Goal: Task Accomplishment & Management: Manage account settings

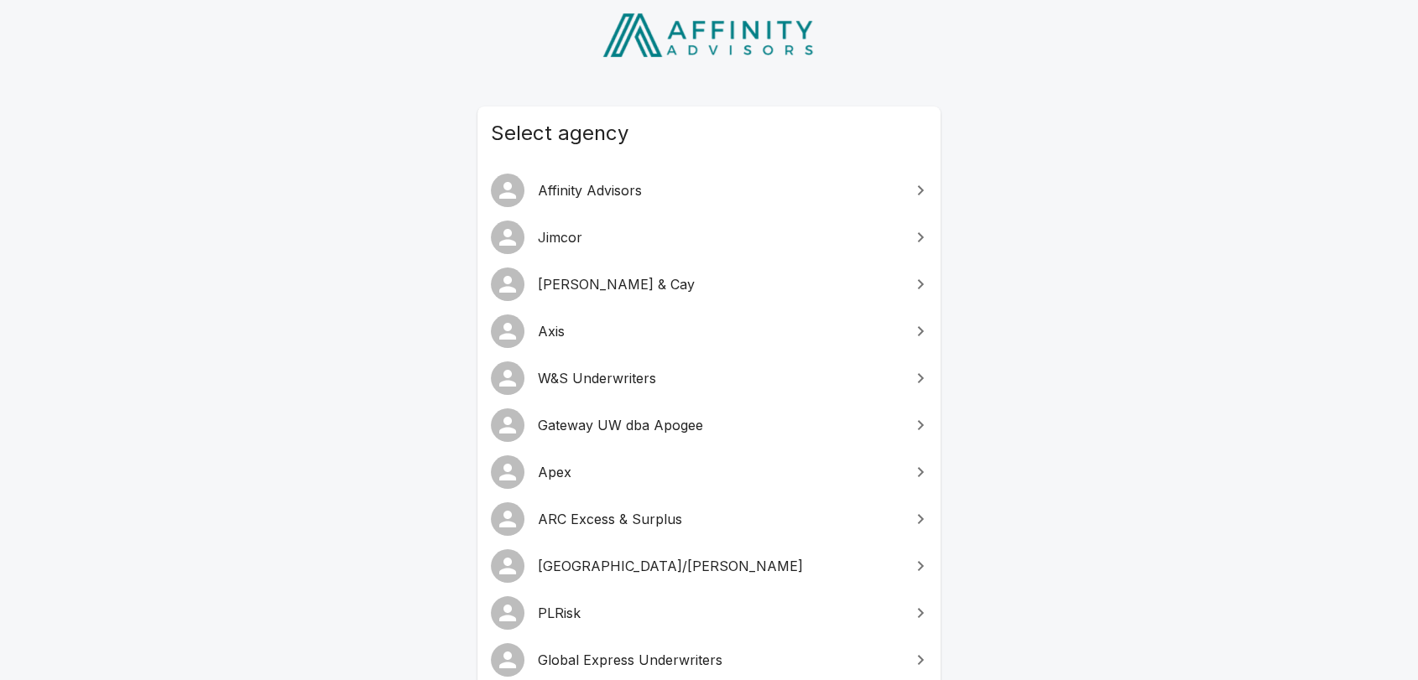
scroll to position [186, 0]
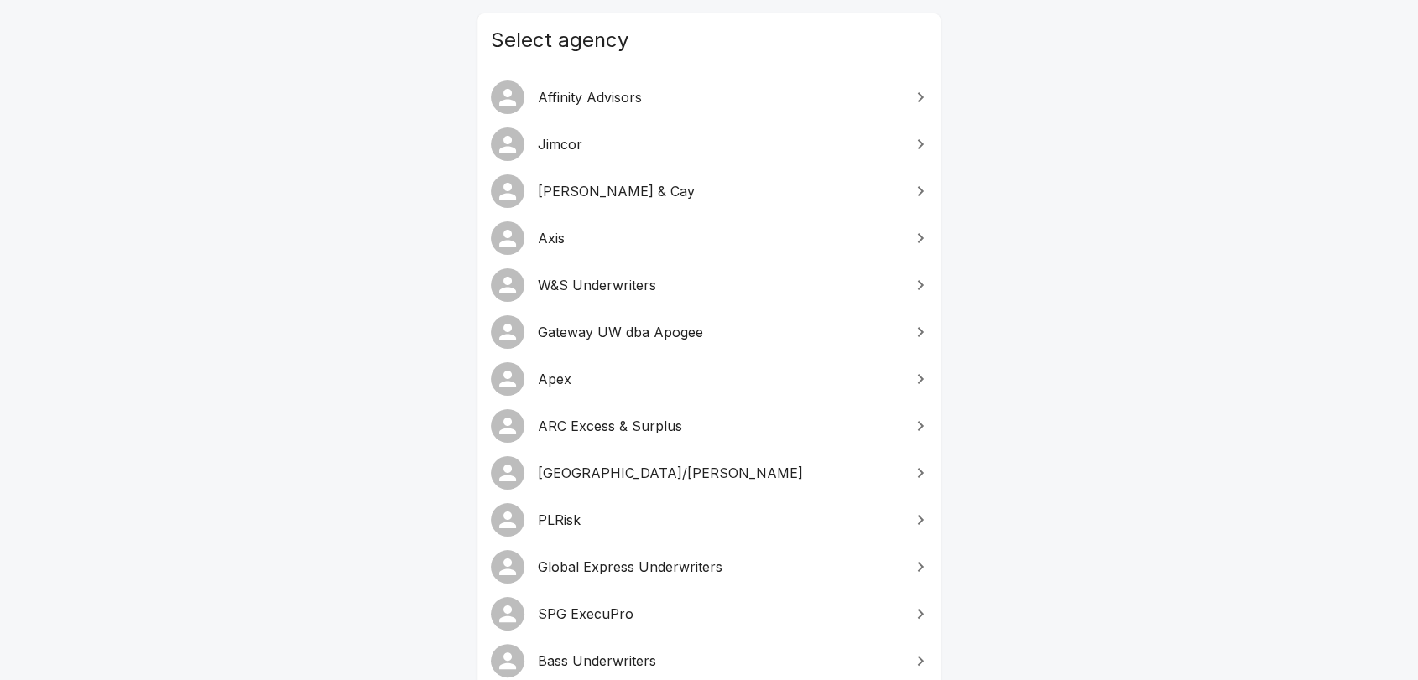
click at [564, 513] on span "PLRisk" at bounding box center [719, 520] width 362 height 20
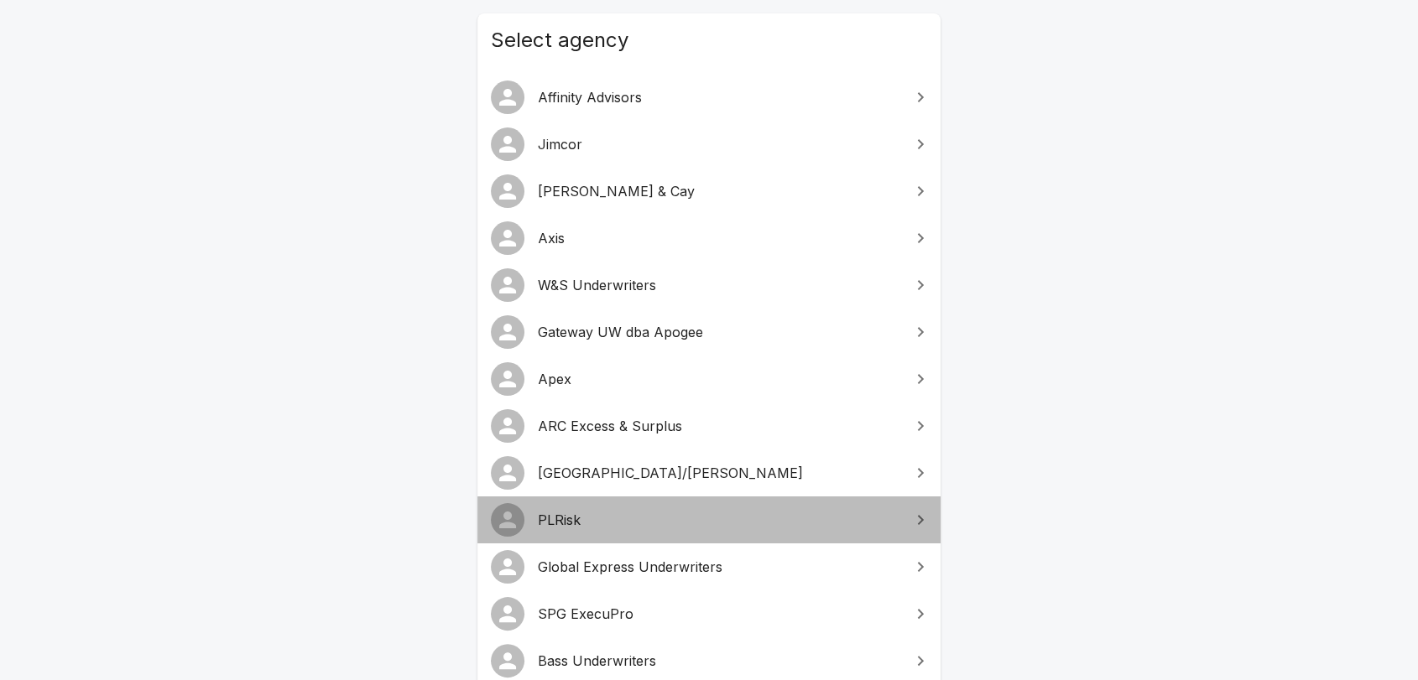
click at [564, 513] on span "PLRisk" at bounding box center [719, 520] width 362 height 20
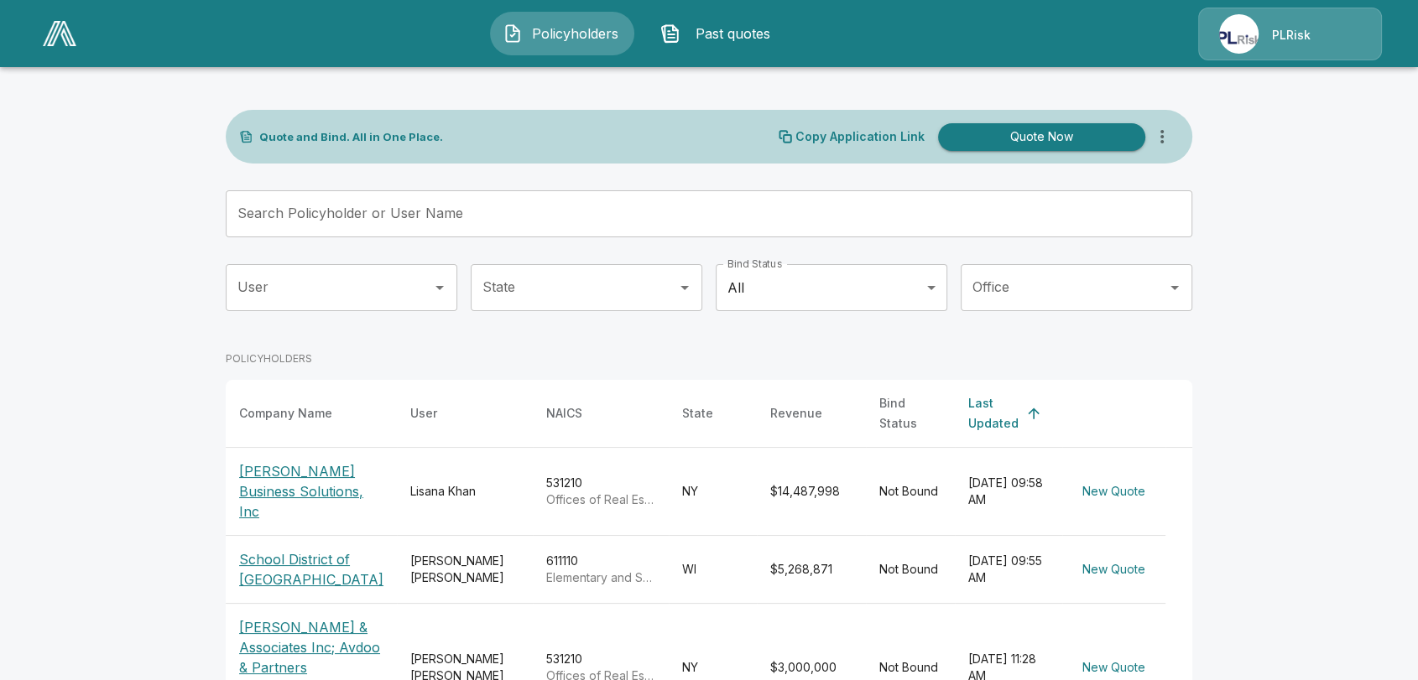
click at [1294, 33] on p "PLRisk" at bounding box center [1291, 35] width 39 height 17
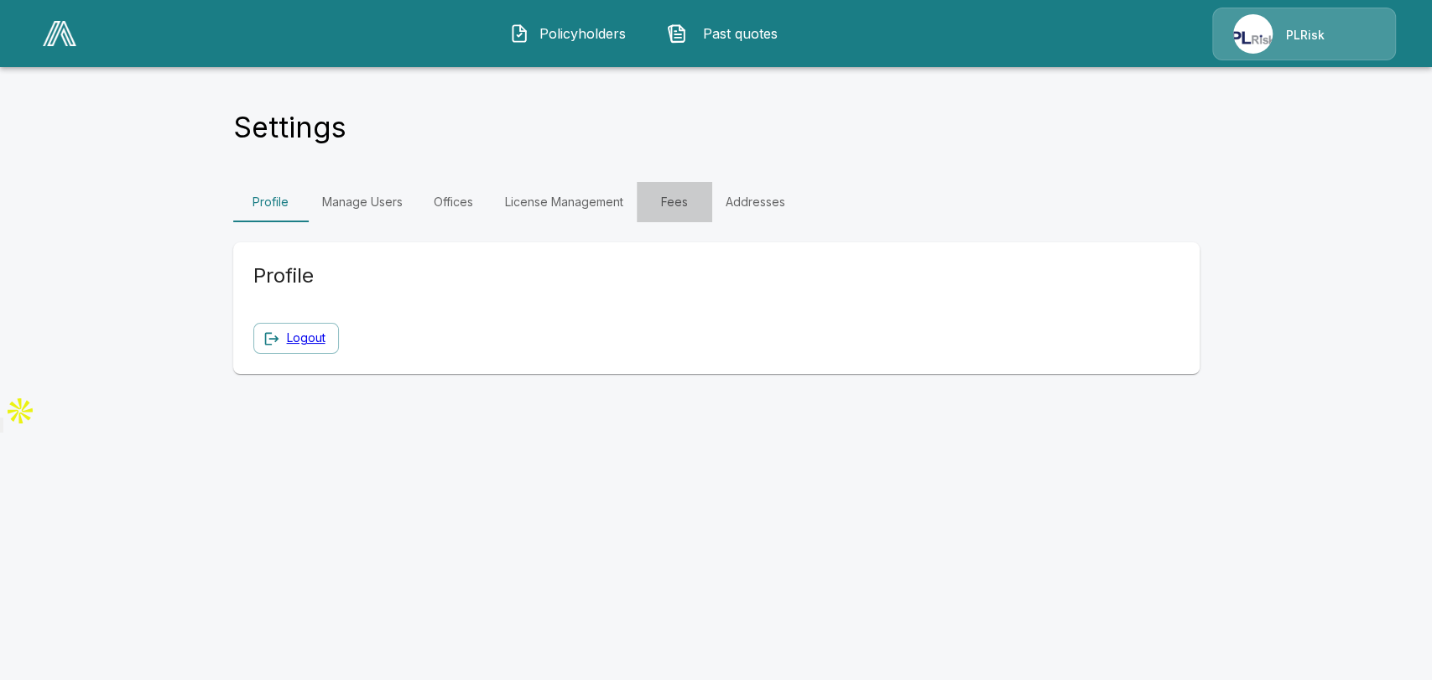
click at [674, 202] on link "Fees" at bounding box center [675, 202] width 76 height 40
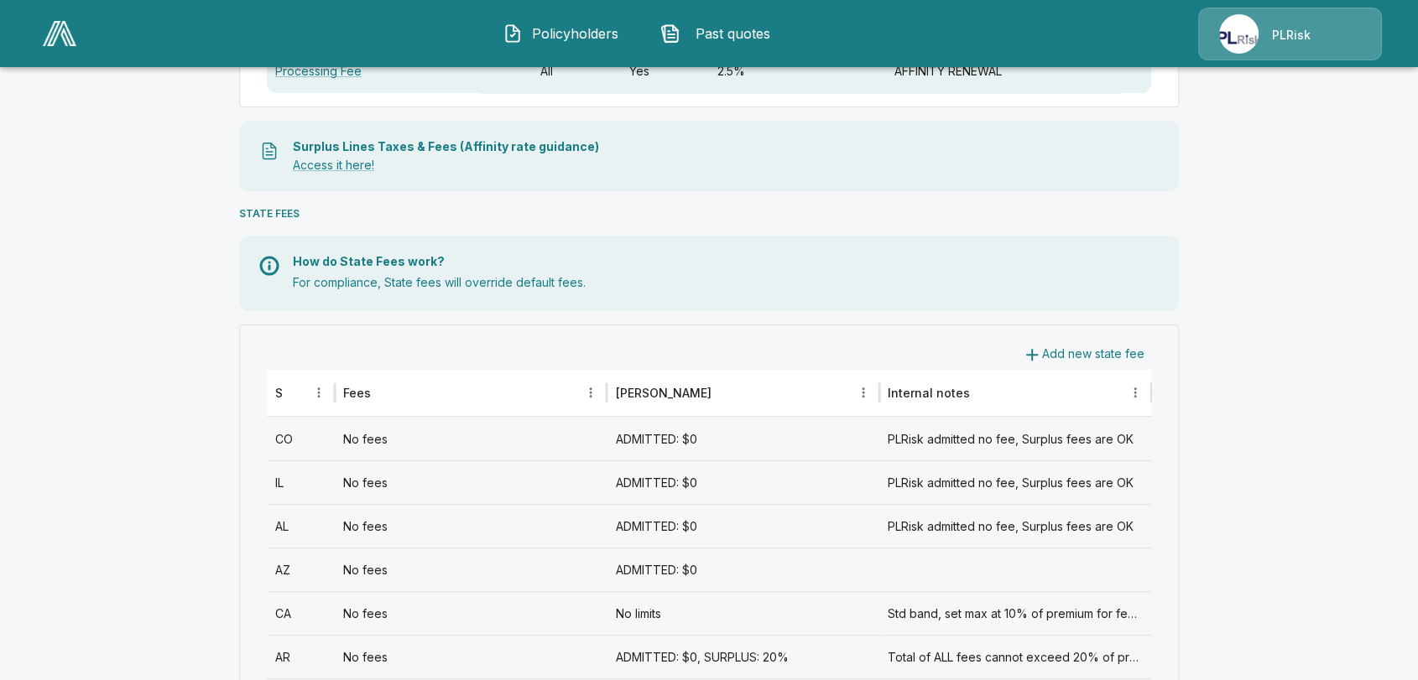
scroll to position [559, 0]
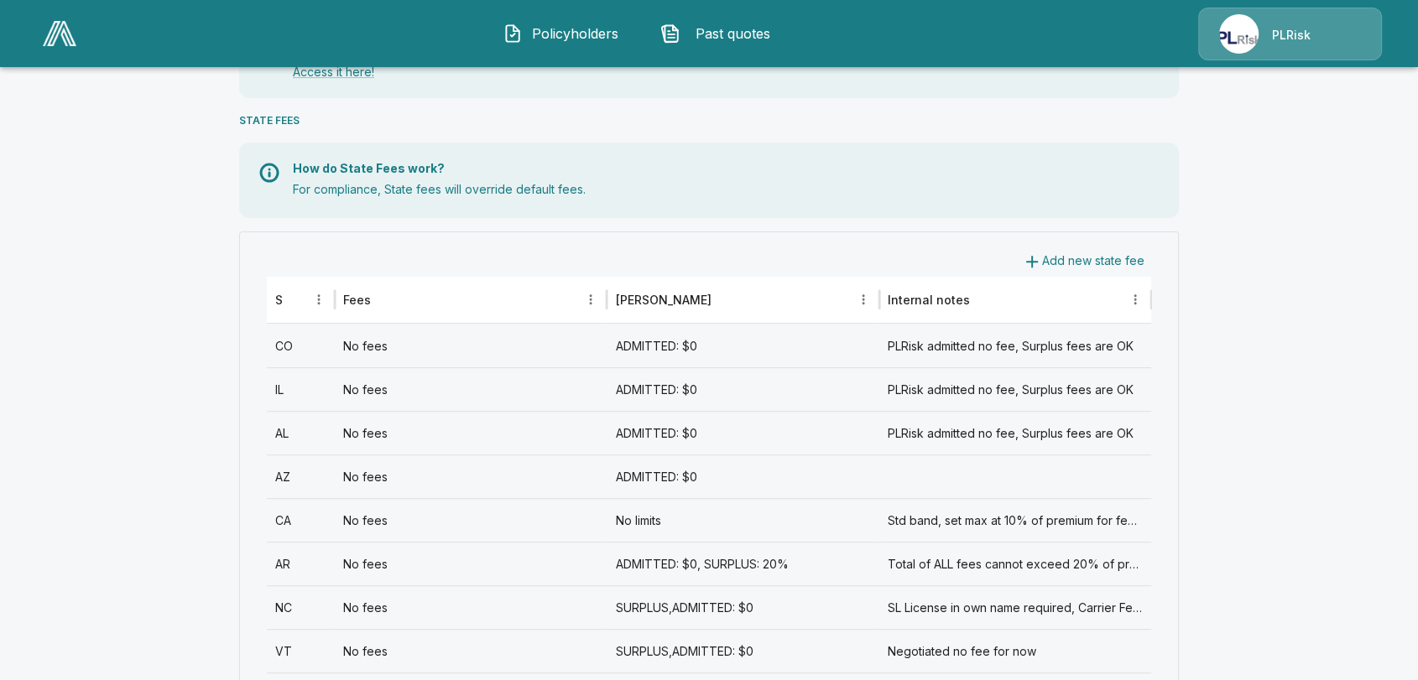
click at [820, 352] on div "ADMITTED: $0" at bounding box center [743, 346] width 272 height 44
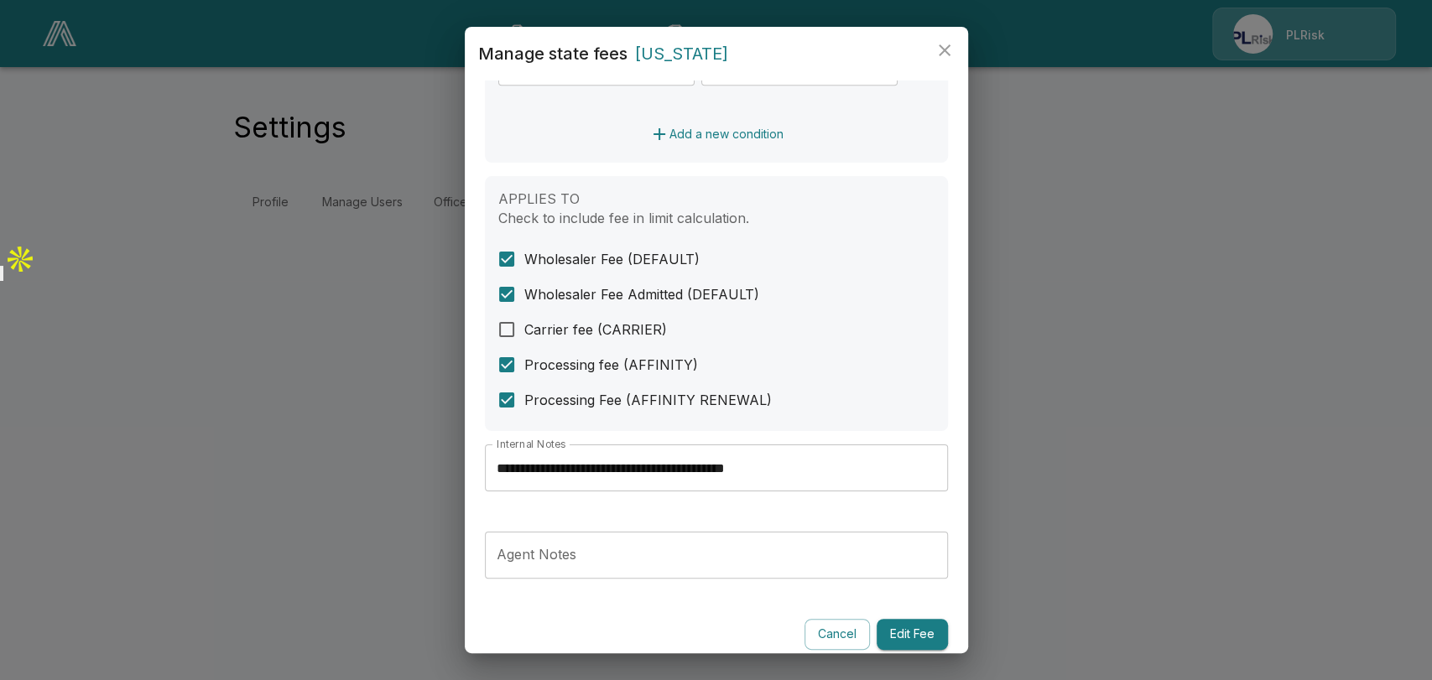
scroll to position [596, 0]
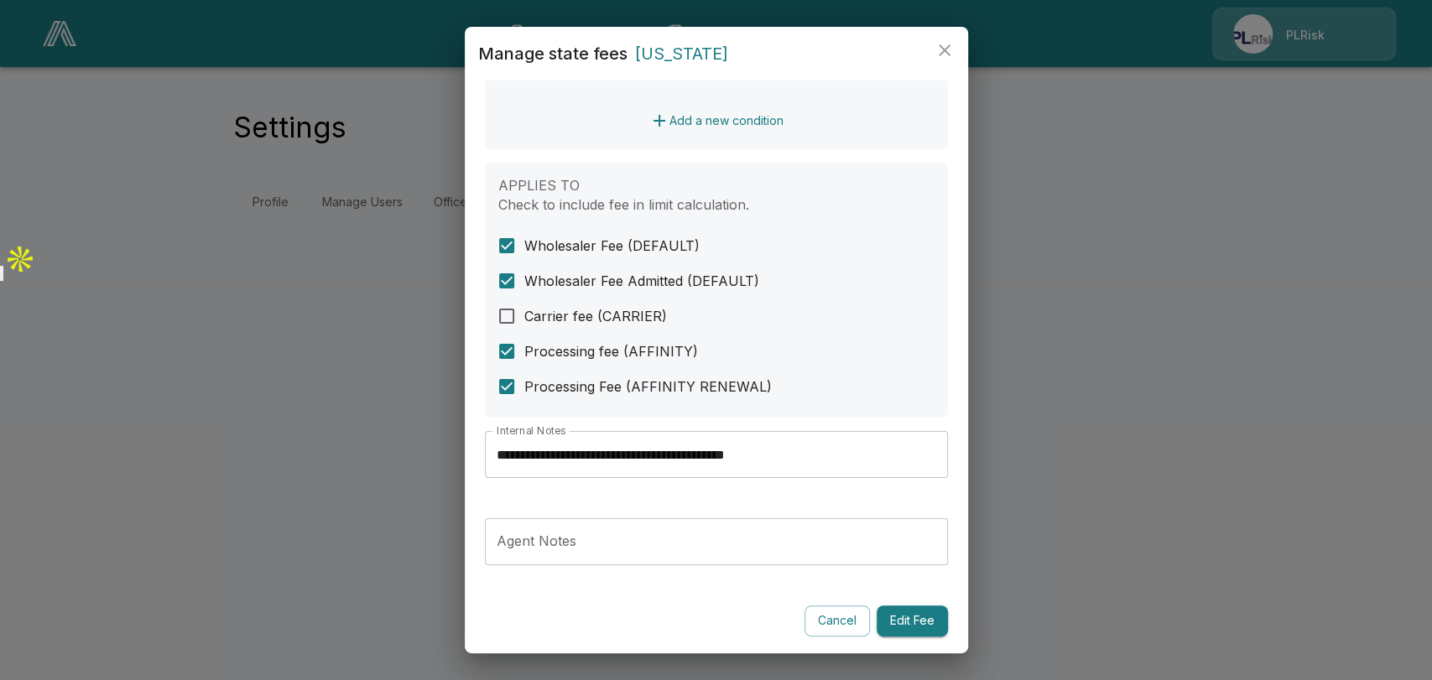
click at [747, 454] on input "**********" at bounding box center [716, 454] width 463 height 47
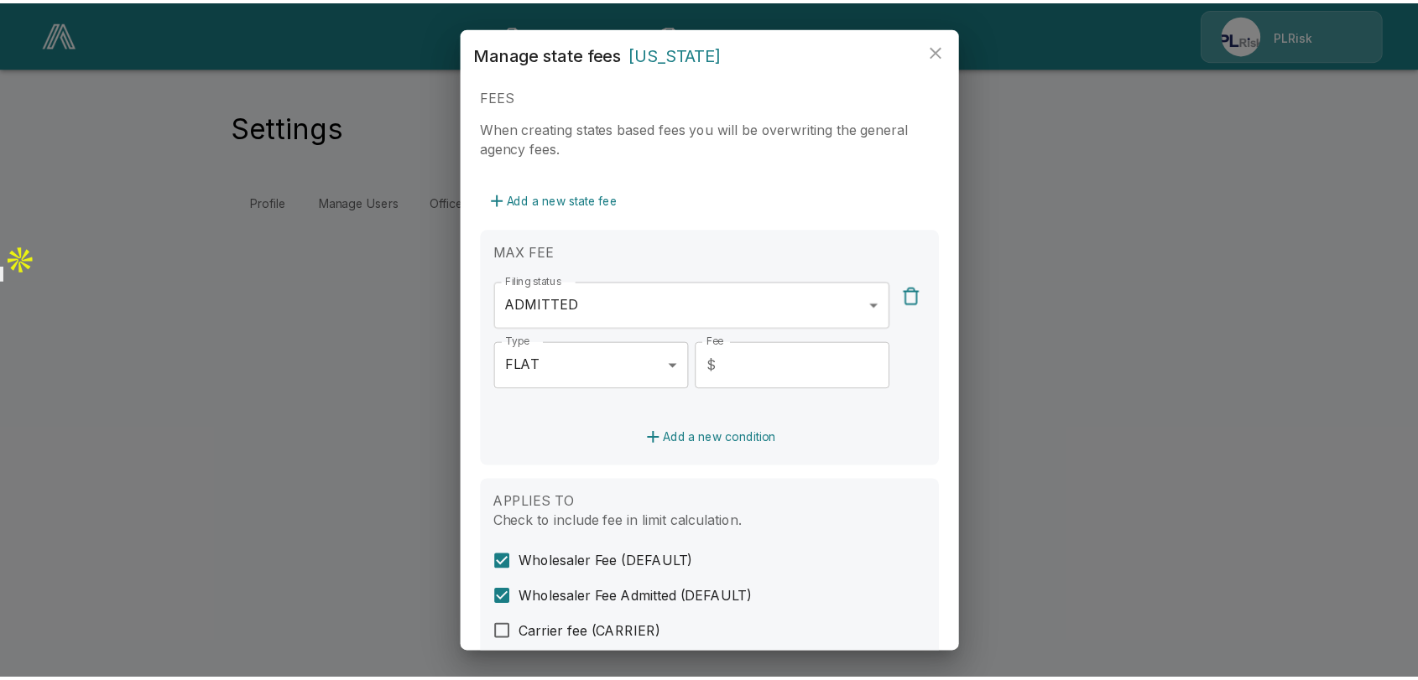
scroll to position [372, 0]
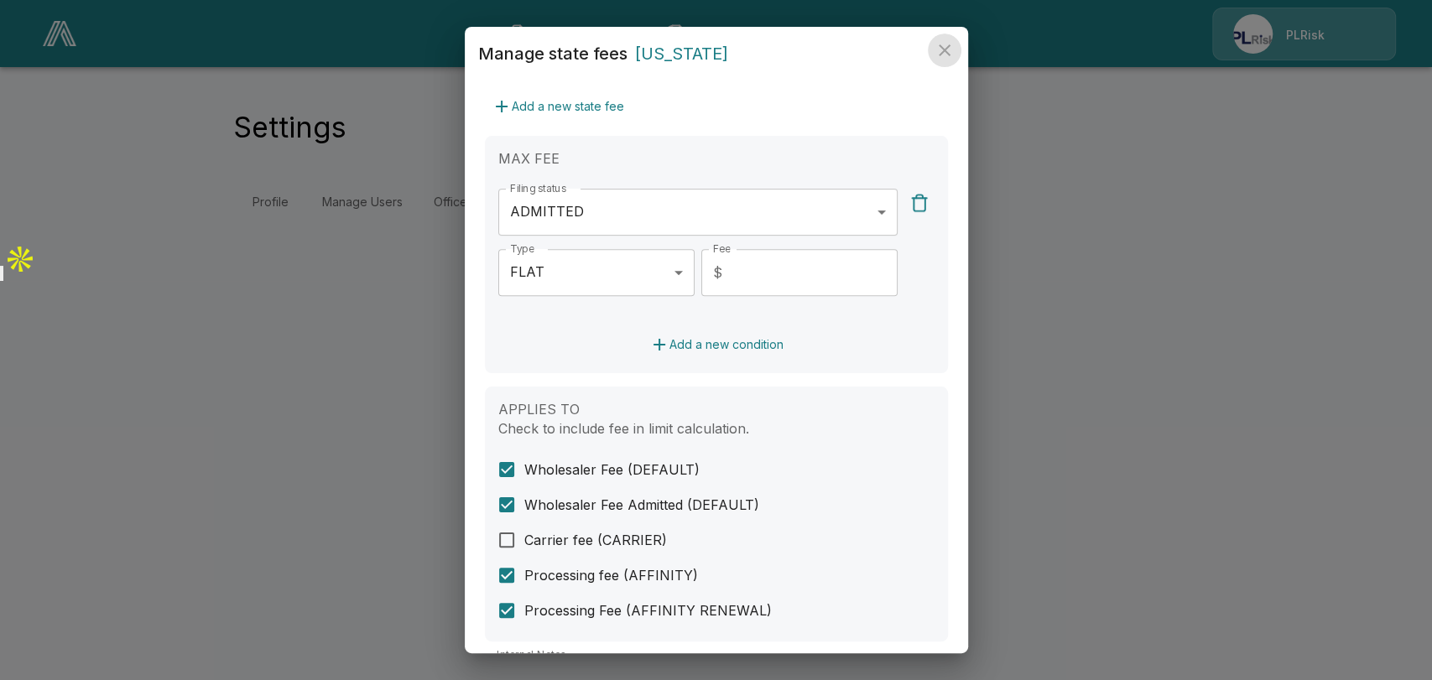
click at [947, 49] on icon "close" at bounding box center [945, 50] width 20 height 20
